Goal: Task Accomplishment & Management: Use online tool/utility

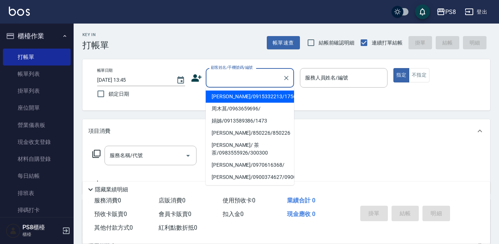
click at [242, 79] on input "顧客姓名/手機號碼/編號" at bounding box center [244, 77] width 71 height 13
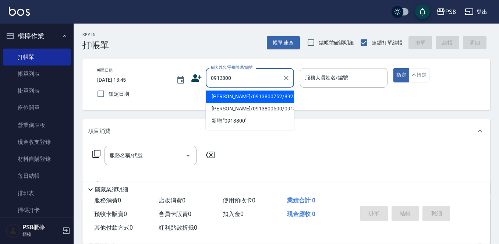
click at [252, 95] on li "陳玉珊/0913800752/8928" at bounding box center [250, 97] width 88 height 12
type input "陳玉珊/0913800752/8928"
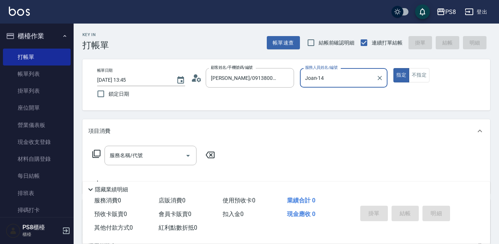
type input "Joan-14"
click at [159, 153] on input "服務名稱/代號" at bounding box center [145, 155] width 74 height 13
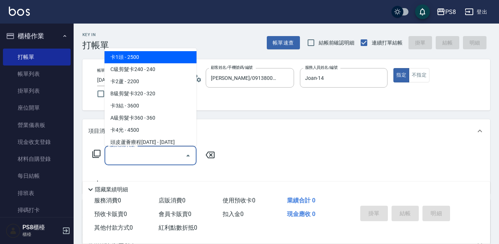
type input "x"
type input "ㄑ"
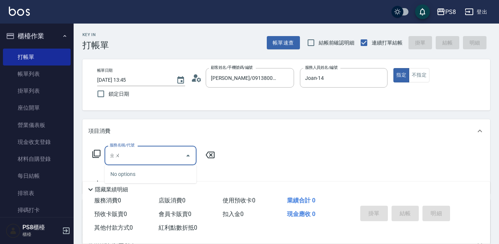
type input "ㄓ"
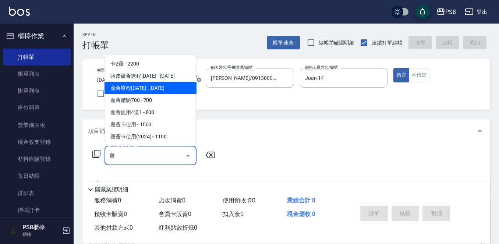
click at [152, 87] on span "蘆薈療程1200 - 1200" at bounding box center [151, 88] width 92 height 12
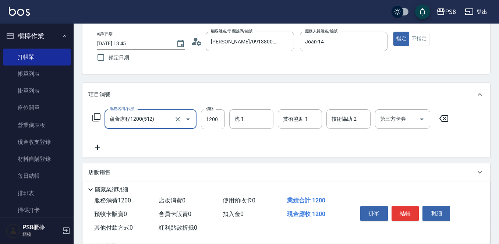
scroll to position [37, 0]
type input "蘆薈療程1200(512)"
click at [97, 146] on icon at bounding box center [97, 146] width 18 height 9
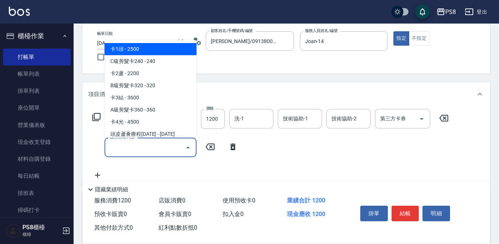
click at [128, 146] on input "服務名稱/代號" at bounding box center [145, 147] width 74 height 13
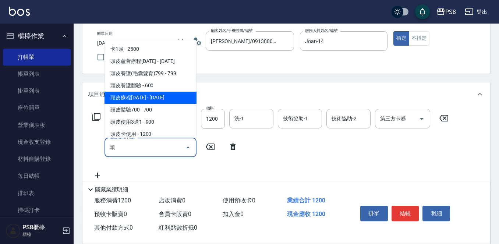
click at [148, 95] on span "頭皮療程1500 - 1500" at bounding box center [151, 98] width 92 height 12
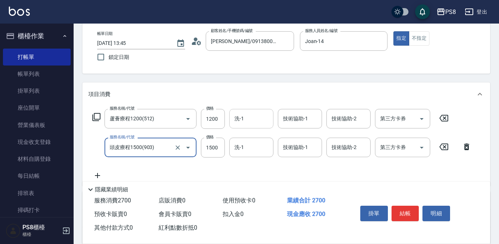
click at [241, 112] on div "洗-1" at bounding box center [251, 119] width 44 height 20
type input "頭皮療程1500(903)"
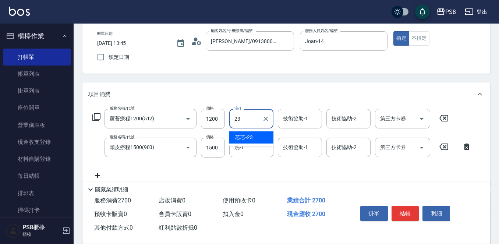
type input "芯芯-23"
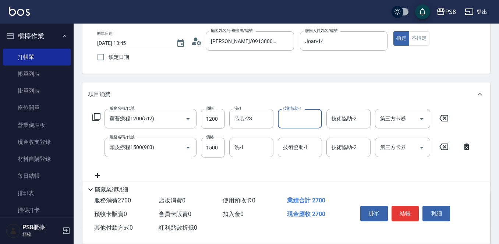
click at [304, 113] on input "技術協助-1" at bounding box center [300, 118] width 38 height 13
type input "芯芯-23"
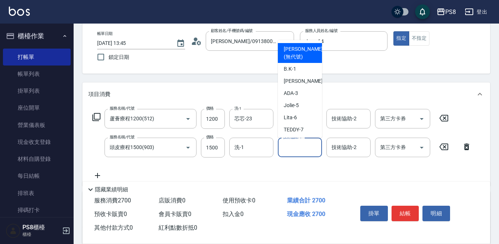
click at [287, 144] on input "技術協助-1" at bounding box center [300, 147] width 38 height 13
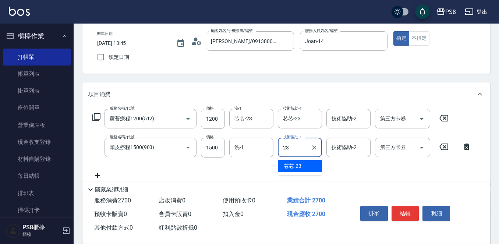
type input "芯芯-23"
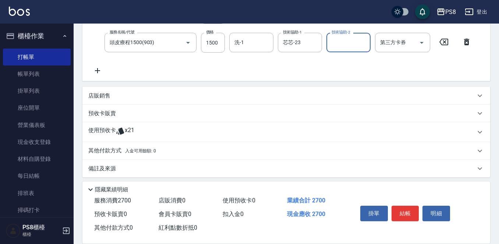
scroll to position [146, 0]
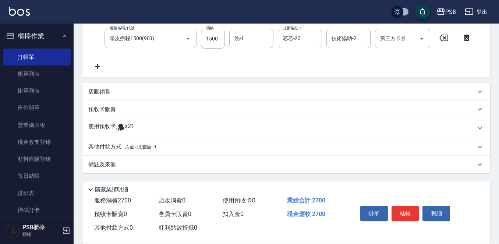
click at [110, 145] on p "其他付款方式 入金可用餘額: 0" at bounding box center [122, 147] width 68 height 8
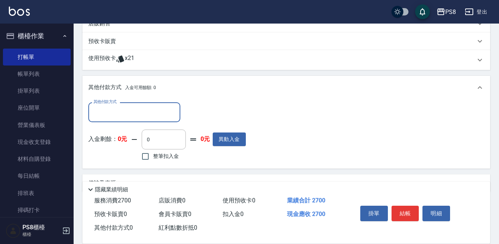
scroll to position [219, 0]
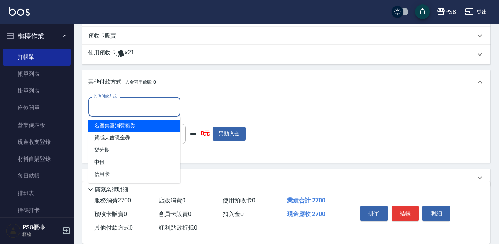
click at [133, 104] on input "其他付款方式" at bounding box center [134, 106] width 85 height 13
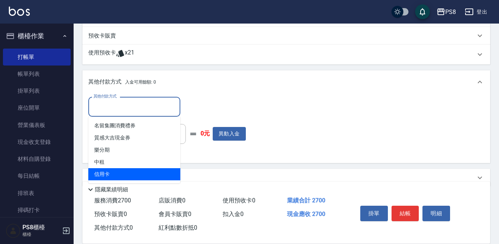
click at [107, 172] on span "信用卡" at bounding box center [134, 174] width 92 height 12
type input "信用卡"
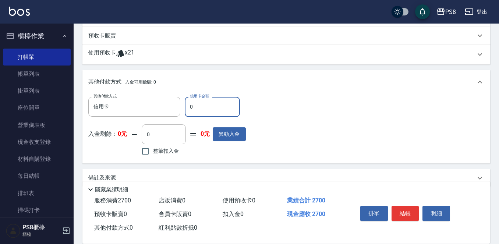
click at [193, 102] on input "0" at bounding box center [212, 107] width 55 height 20
type input "2700"
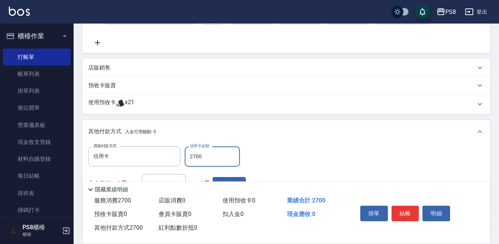
scroll to position [0, 0]
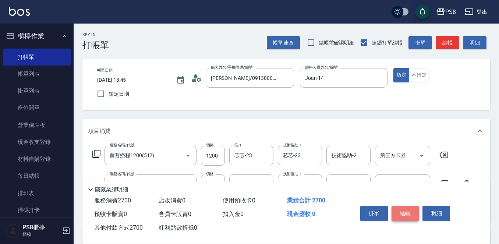
click at [405, 213] on button "結帳" at bounding box center [406, 213] width 28 height 15
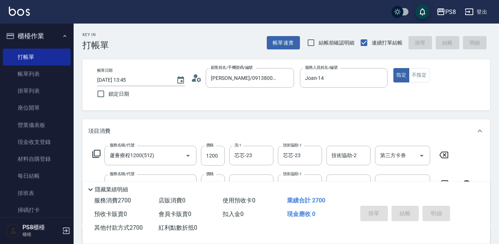
type input "2025/10/15 14:42"
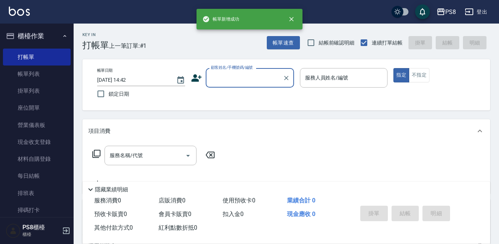
click at [235, 79] on input "顧客姓名/手機號碼/編號" at bounding box center [244, 77] width 71 height 13
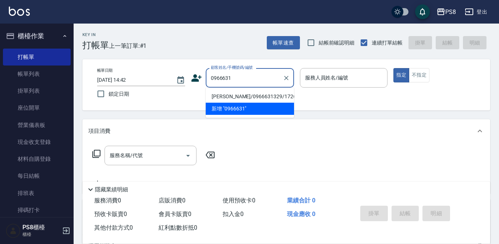
click at [221, 97] on li "洪翊凱/0966631329/17267" at bounding box center [250, 97] width 88 height 12
type input "洪翊凱/0966631329/17267"
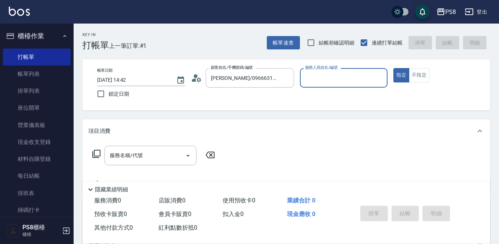
type input "Joan-14"
click at [168, 161] on input "服務名稱/代號" at bounding box center [145, 155] width 74 height 13
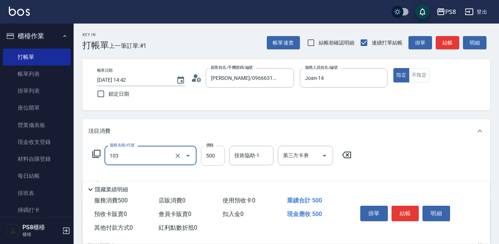
type input "B級洗剪500(103)"
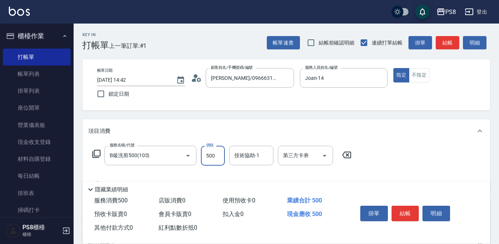
click at [214, 156] on input "500" at bounding box center [213, 156] width 24 height 20
type input "700"
click at [407, 213] on button "結帳" at bounding box center [406, 213] width 28 height 15
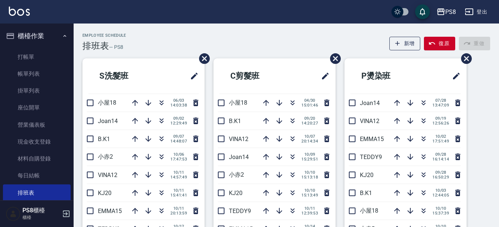
scroll to position [221, 0]
